Goal: Information Seeking & Learning: Learn about a topic

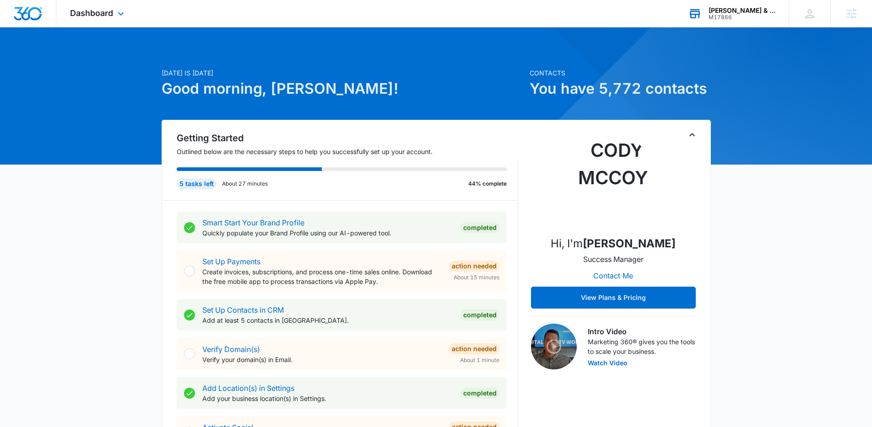
click at [743, 14] on div "M17866" at bounding box center [741, 17] width 67 height 6
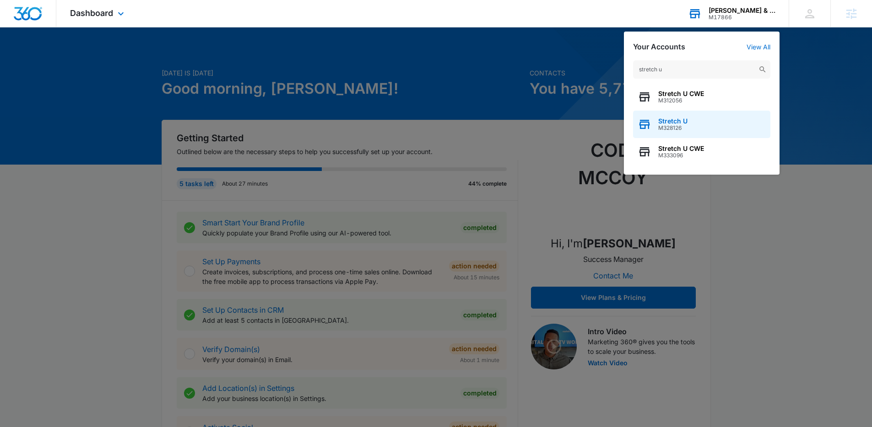
type input "stretch u"
click at [690, 118] on div "Stretch U M328126" at bounding box center [701, 124] width 137 height 27
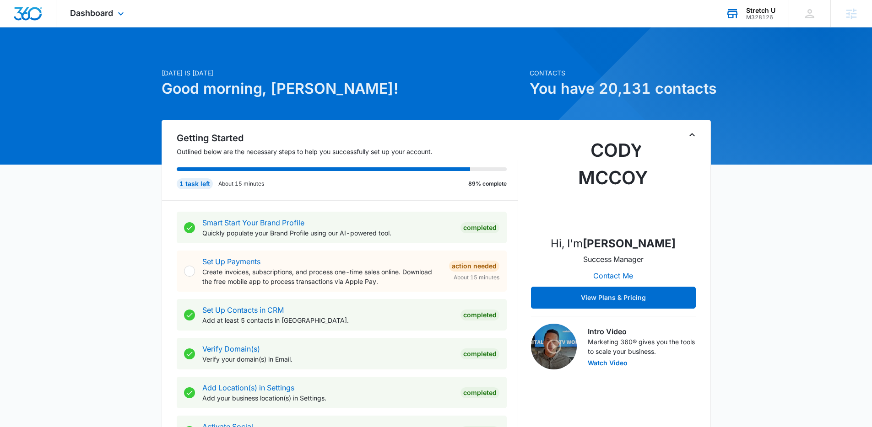
click at [130, 10] on div "Dashboard Apps Reputation Websites Forms CRM Email Social Payments POS Content …" at bounding box center [98, 13] width 84 height 27
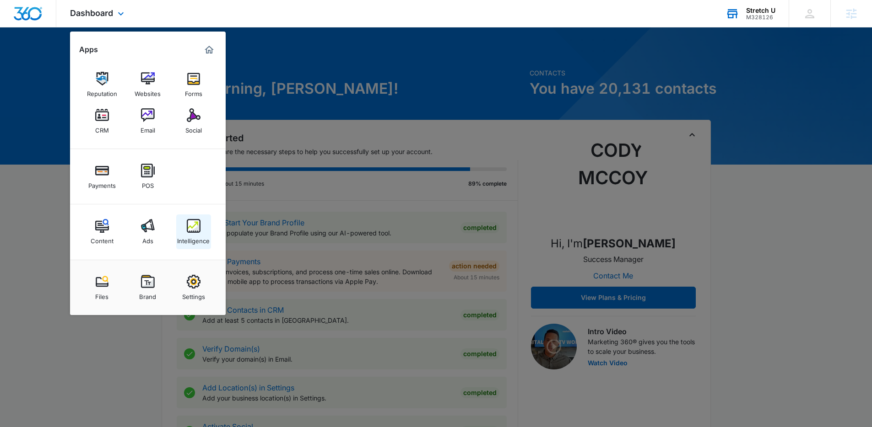
click at [198, 217] on link "Intelligence" at bounding box center [193, 232] width 35 height 35
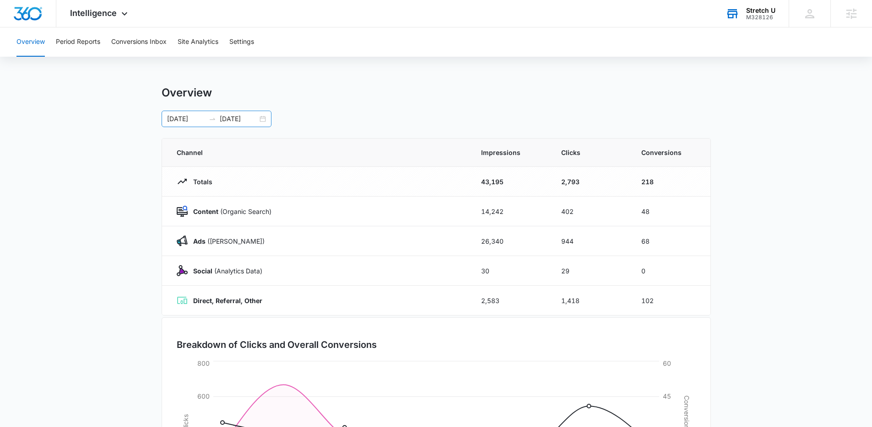
click at [265, 123] on div "08/20/2025 08/27/2025" at bounding box center [217, 119] width 110 height 16
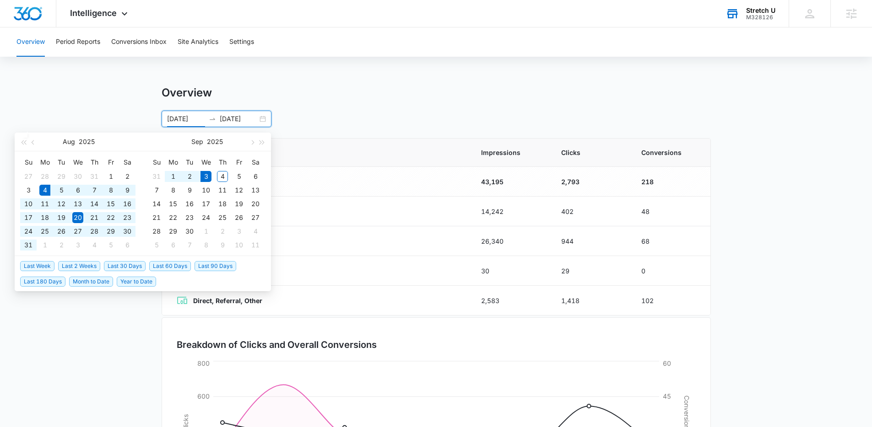
click at [130, 268] on span "Last 30 Days" at bounding box center [125, 266] width 42 height 10
type input "08/04/2025"
type input "09/03/2025"
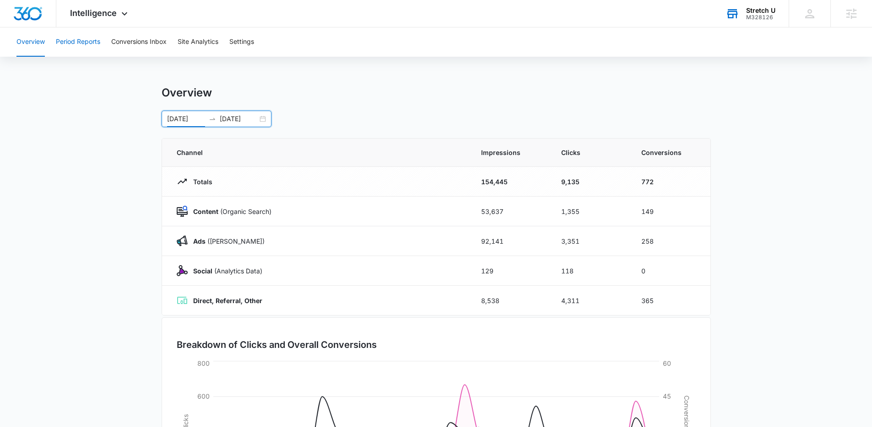
click at [93, 41] on button "Period Reports" at bounding box center [78, 41] width 44 height 29
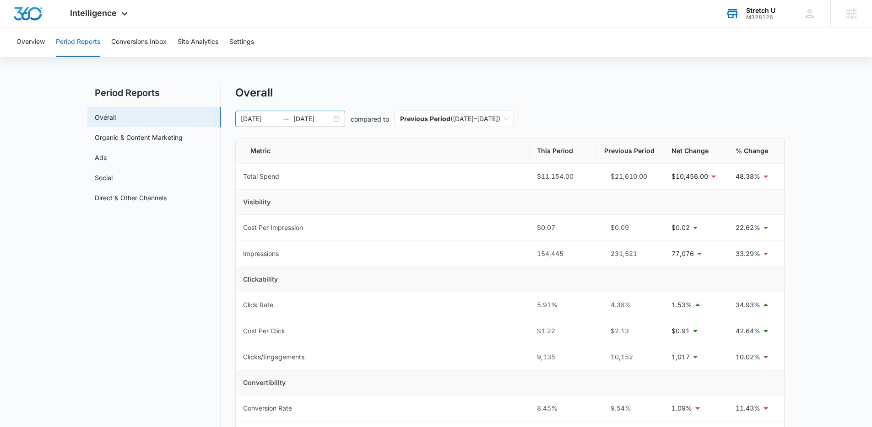
click at [336, 120] on div "08/04/2025 09/03/2025" at bounding box center [290, 119] width 110 height 16
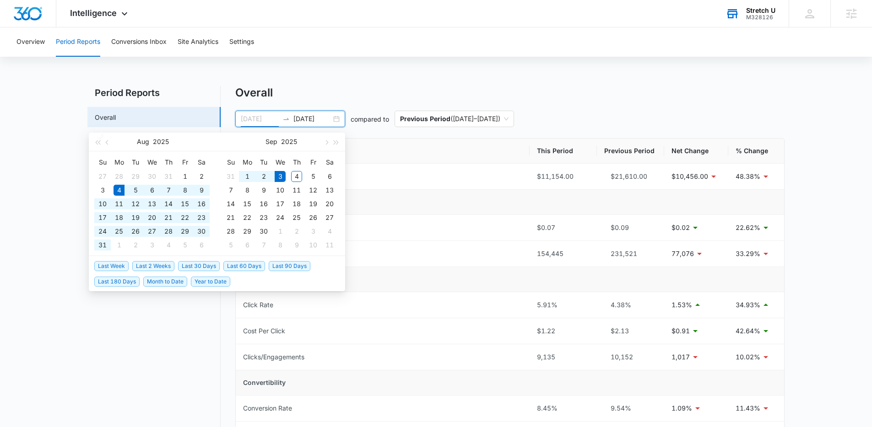
type input "08/04/2025"
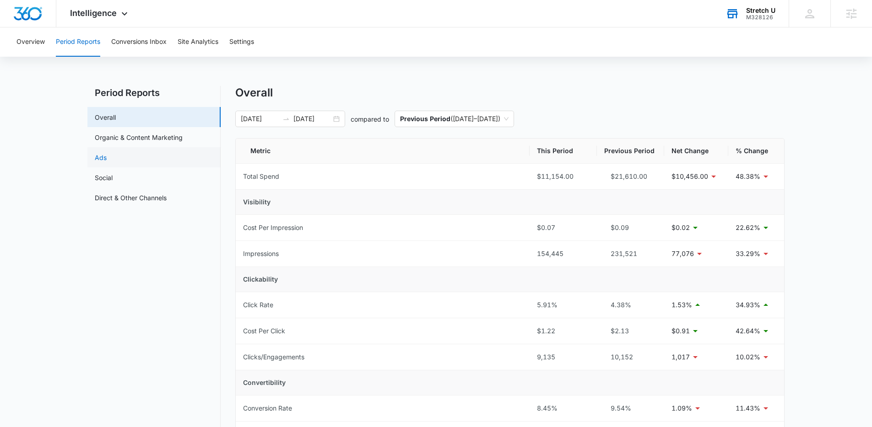
click at [107, 162] on link "Ads" at bounding box center [101, 158] width 12 height 10
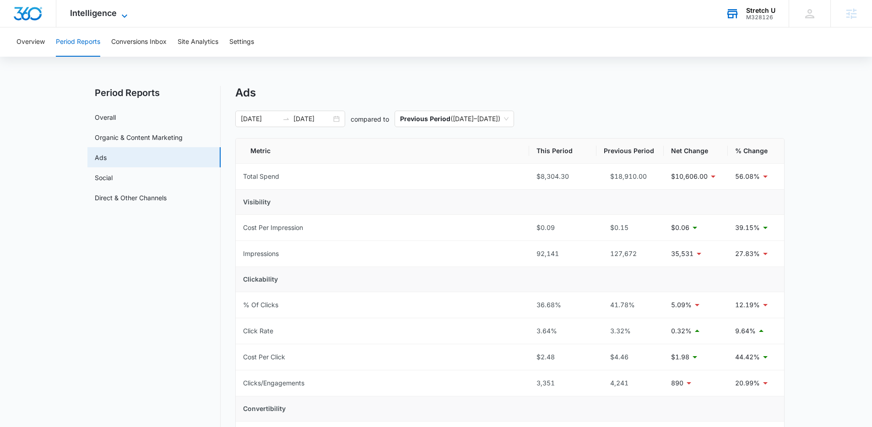
click at [120, 18] on icon at bounding box center [124, 16] width 11 height 11
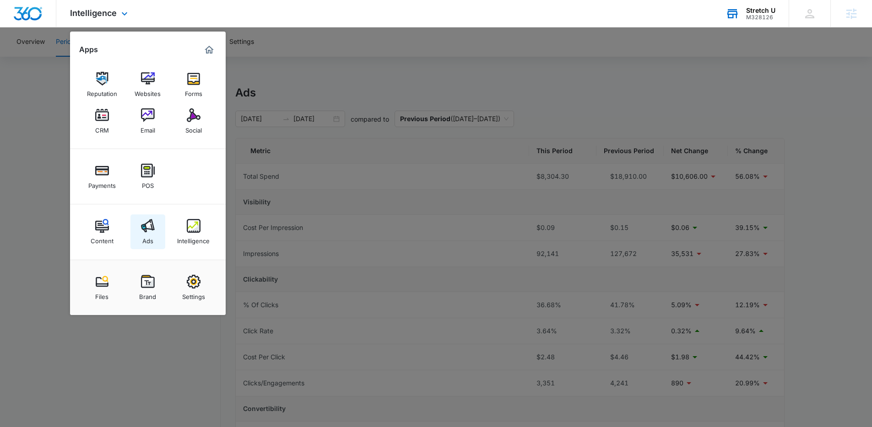
click at [141, 225] on img at bounding box center [148, 226] width 14 height 14
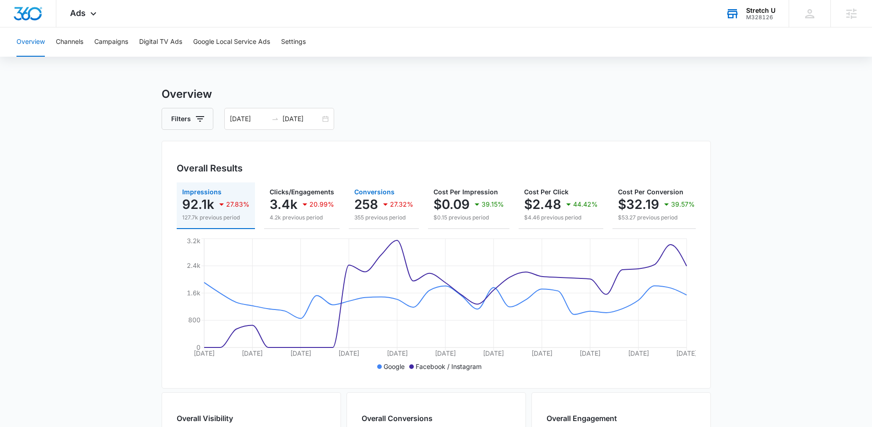
click at [365, 203] on p "258" at bounding box center [366, 204] width 24 height 15
